Goal: Task Accomplishment & Management: Use online tool/utility

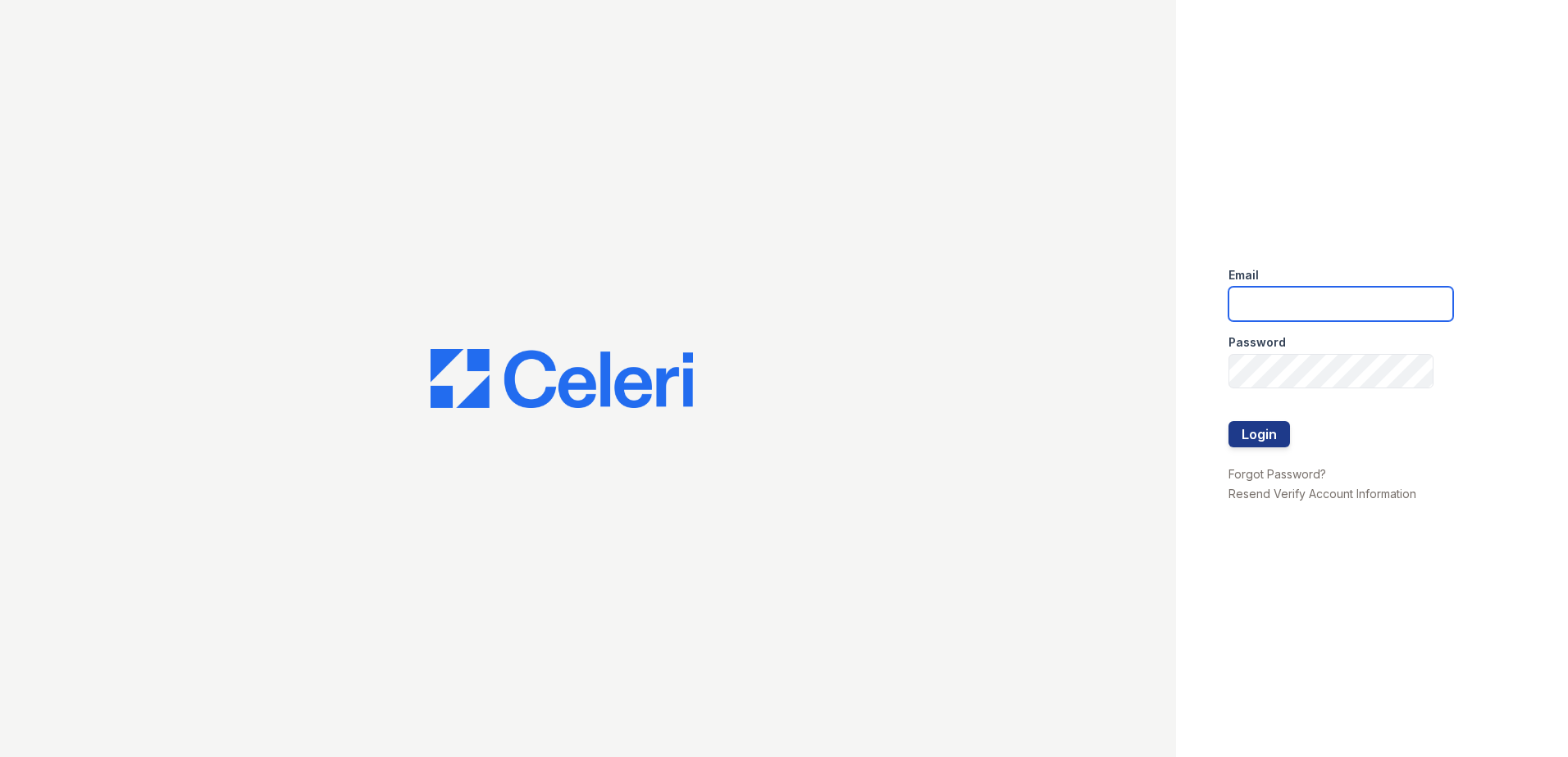
click at [1311, 299] on input "email" at bounding box center [1341, 305] width 224 height 35
type input "arrivewestborough@trinity-pm.com"
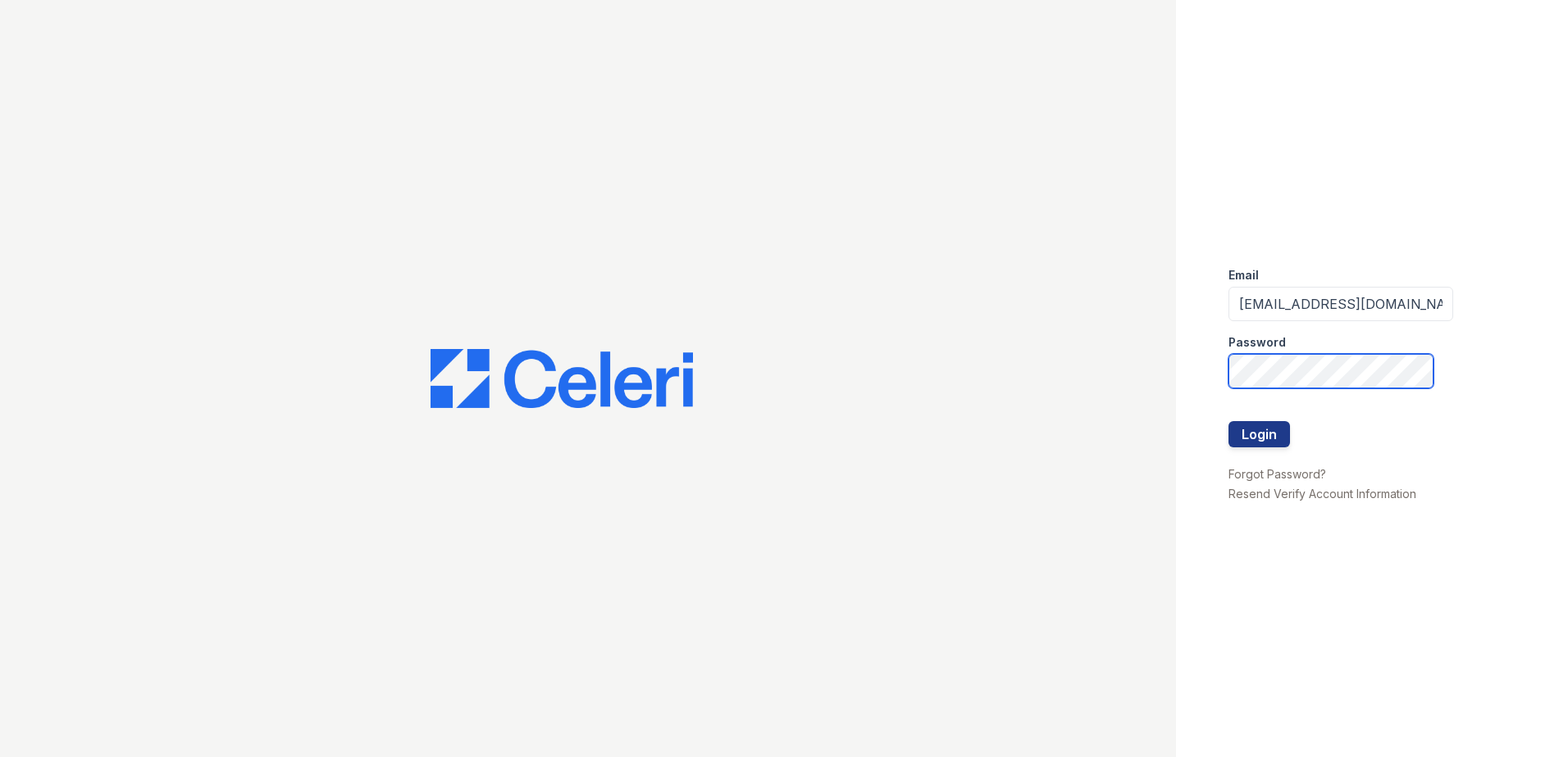
click at [1228, 422] on button "Login" at bounding box center [1259, 434] width 62 height 26
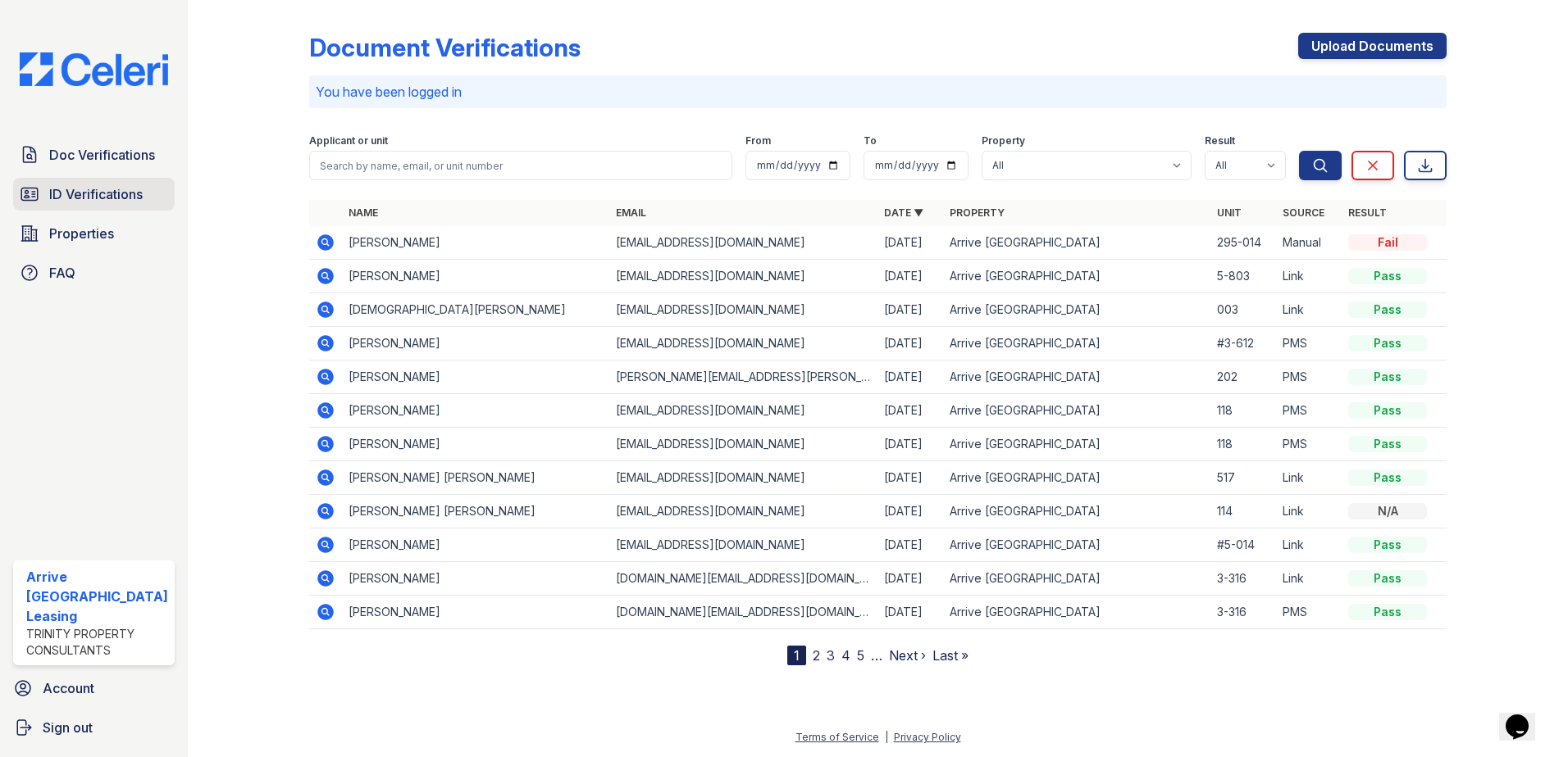
click at [94, 196] on span "ID Verifications" at bounding box center [96, 194] width 94 height 19
